Goal: Task Accomplishment & Management: Manage account settings

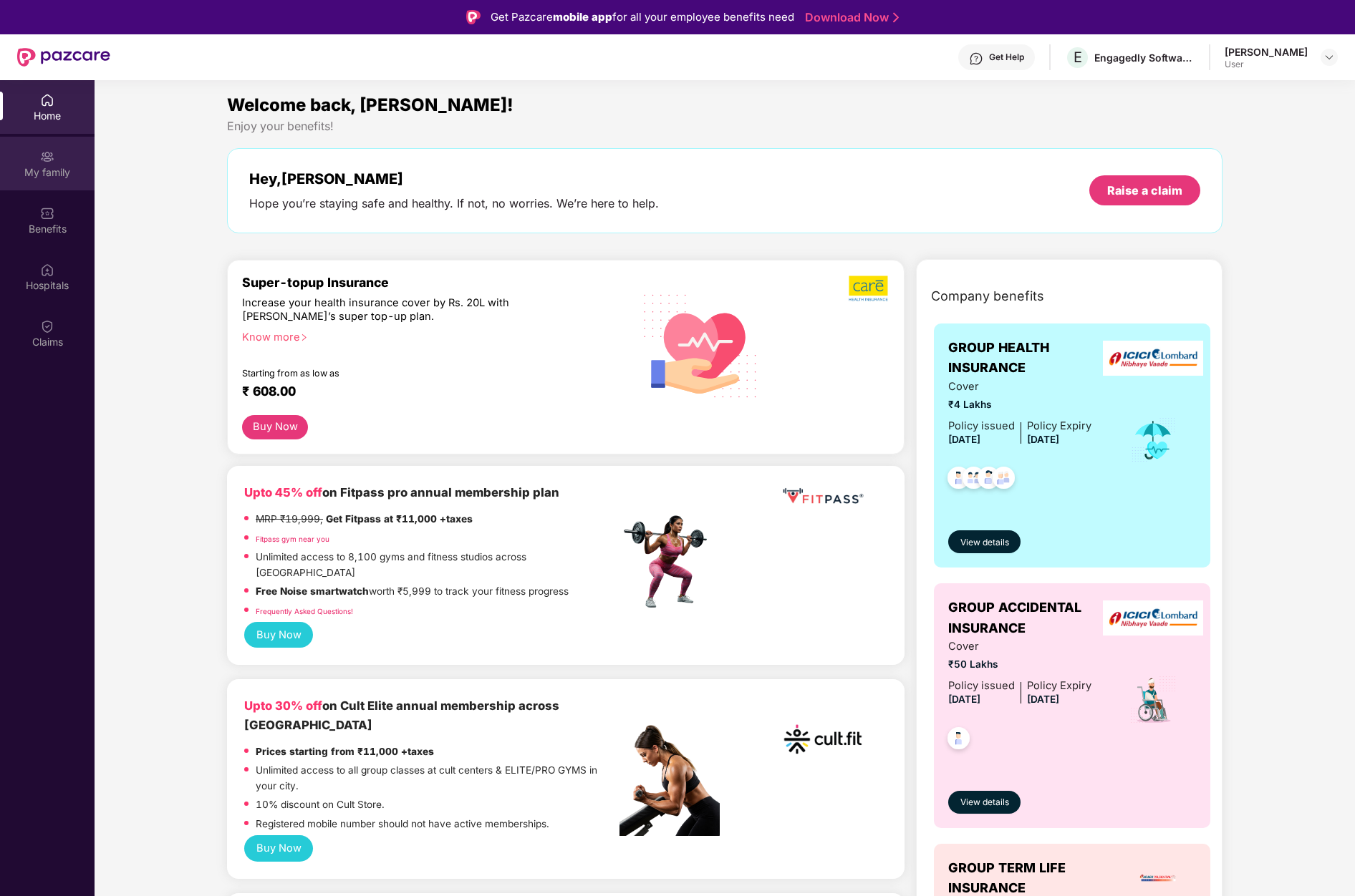
click at [55, 162] on div "My family" at bounding box center [47, 163] width 95 height 54
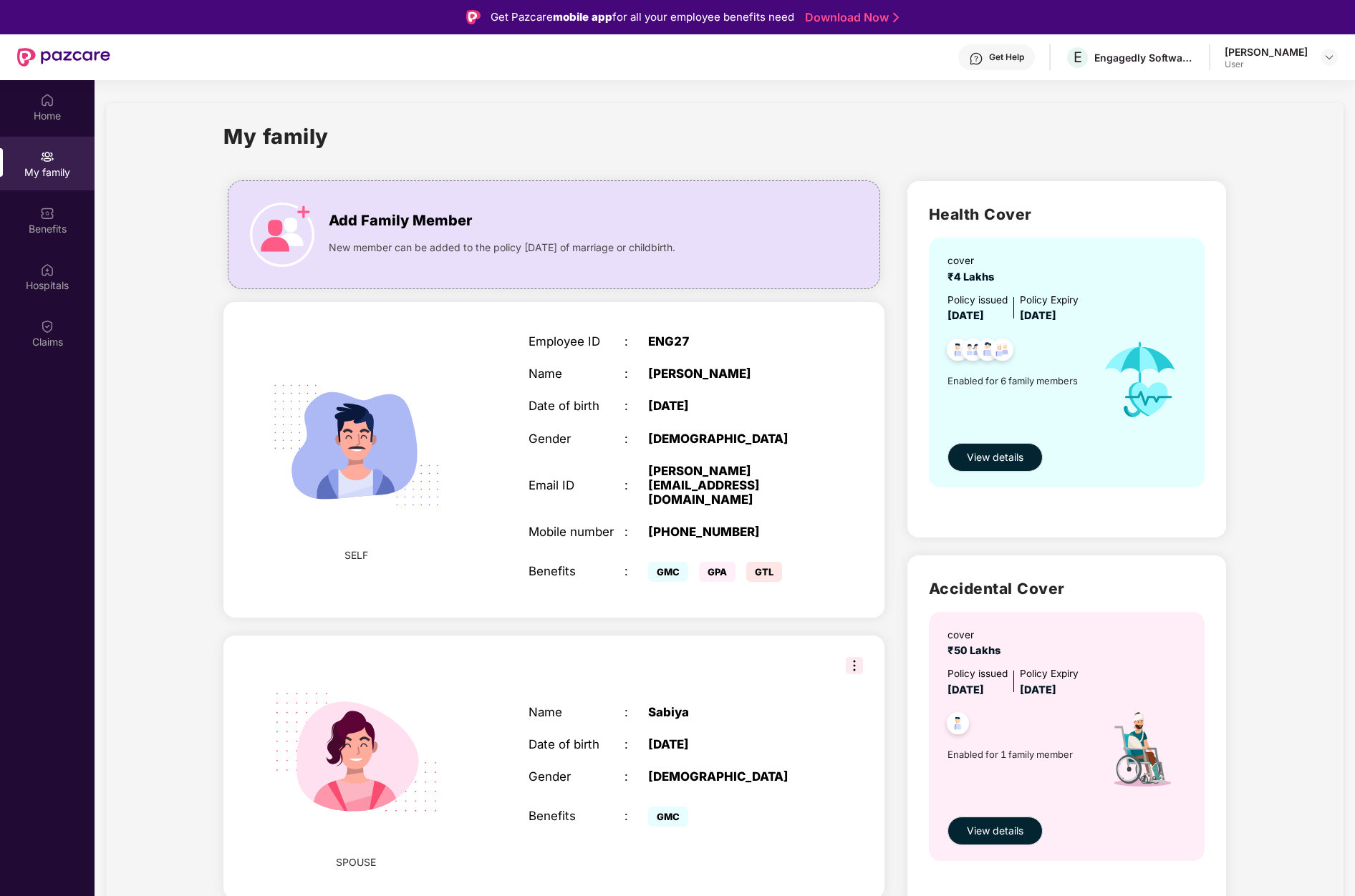
scroll to position [1077, 0]
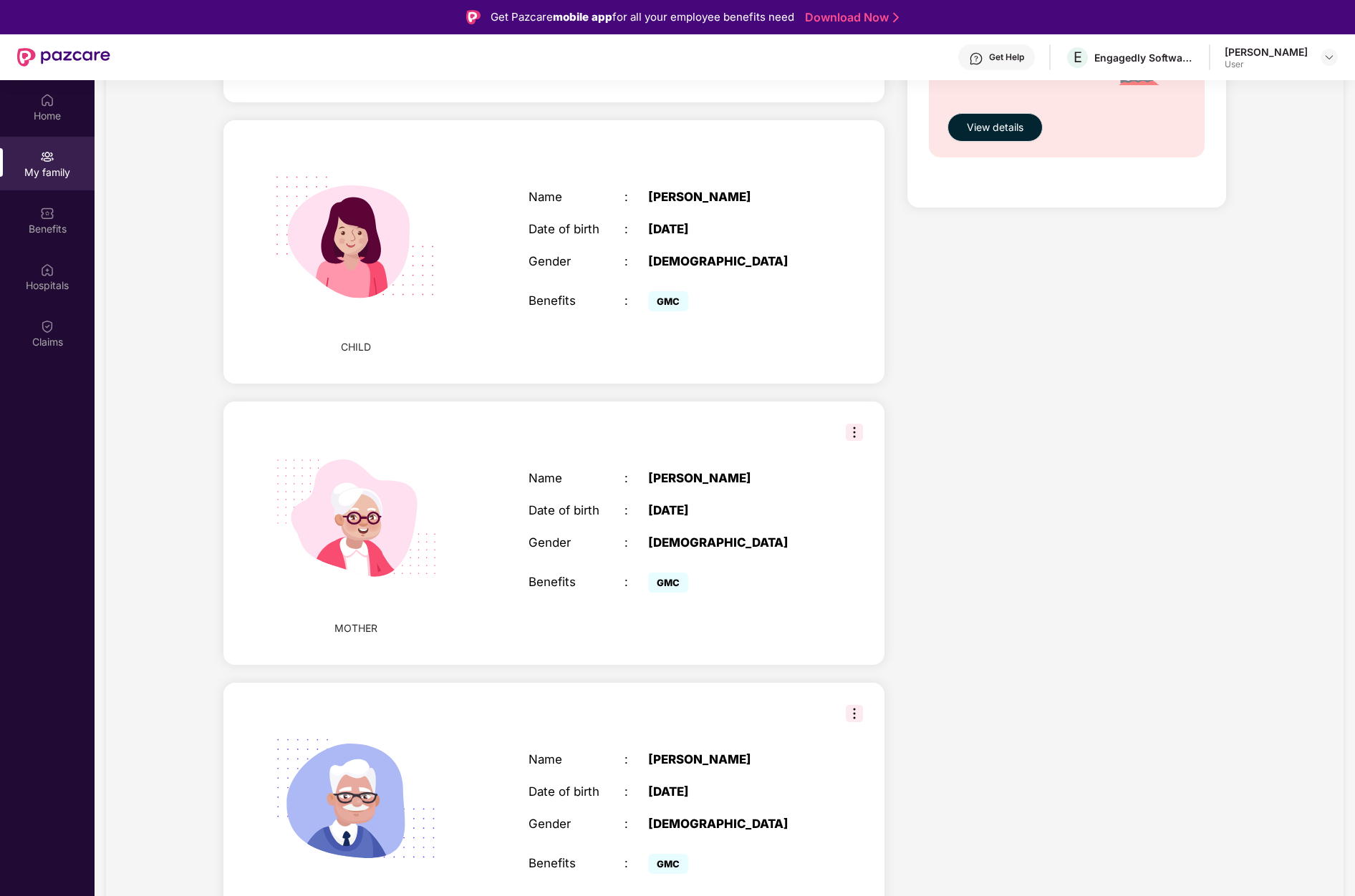
drag, startPoint x: 736, startPoint y: 479, endPoint x: 648, endPoint y: 479, distance: 88.0
click at [648, 503] on div "[DATE]" at bounding box center [732, 510] width 167 height 14
click at [743, 503] on div "[DATE]" at bounding box center [732, 510] width 167 height 14
drag, startPoint x: 746, startPoint y: 486, endPoint x: 648, endPoint y: 486, distance: 98.0
click at [648, 503] on div "[DATE]" at bounding box center [732, 510] width 167 height 14
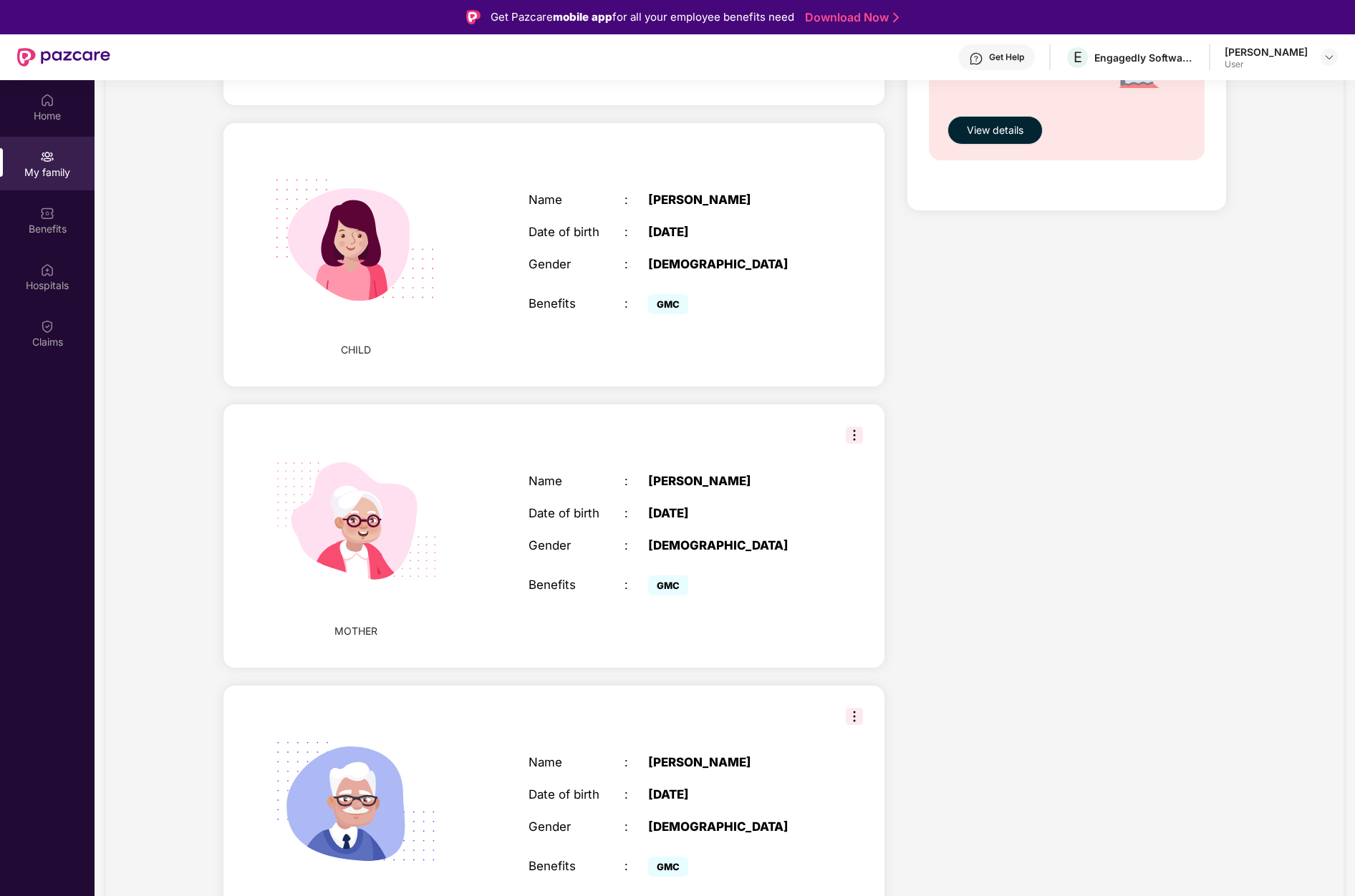
scroll to position [1074, 0]
